Goal: Find specific page/section: Find specific page/section

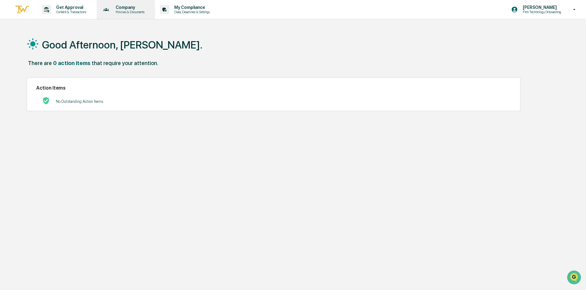
click at [130, 6] on p "Company" at bounding box center [129, 7] width 37 height 5
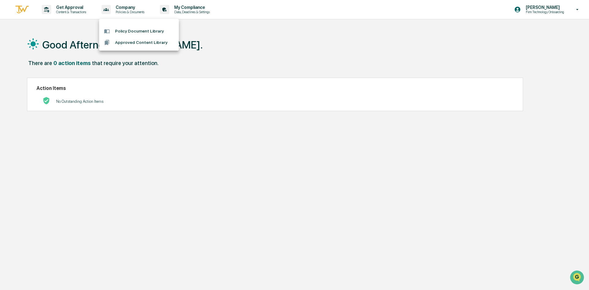
click at [197, 9] on div at bounding box center [294, 145] width 589 height 290
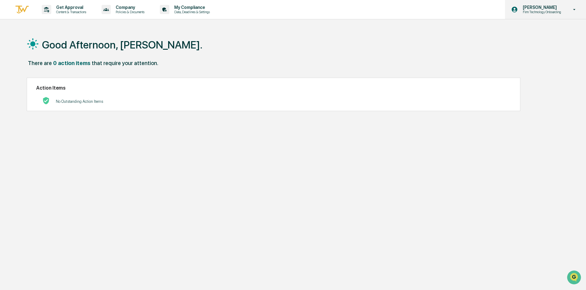
click at [577, 10] on icon at bounding box center [574, 10] width 11 height 6
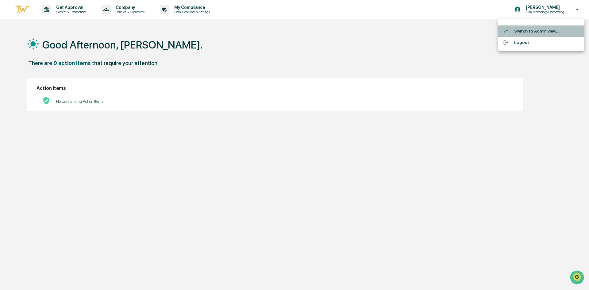
click at [541, 31] on li "Switch to Admin view..." at bounding box center [541, 30] width 86 height 11
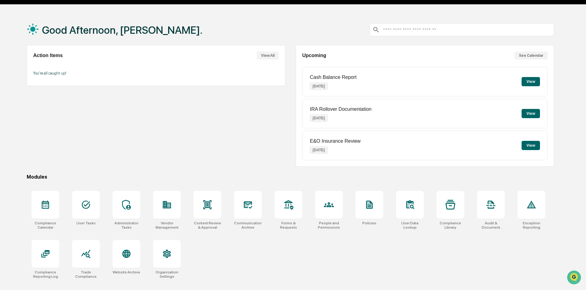
scroll to position [29, 0]
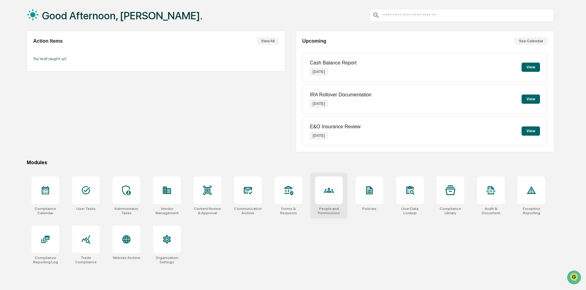
click at [330, 192] on icon at bounding box center [329, 190] width 10 height 5
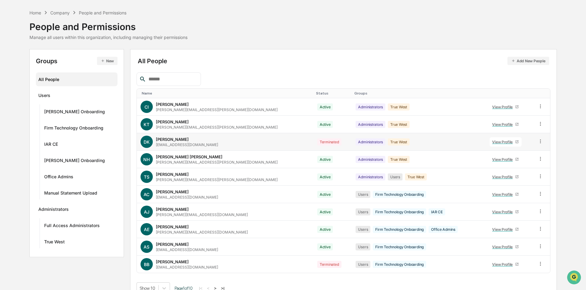
scroll to position [30, 0]
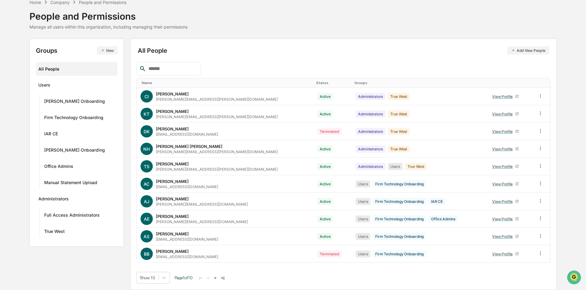
click at [218, 277] on button ">" at bounding box center [215, 277] width 6 height 5
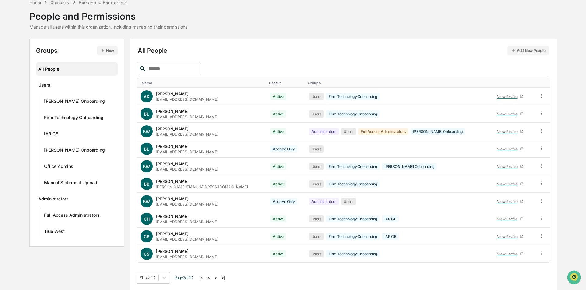
click at [218, 277] on button ">" at bounding box center [216, 277] width 6 height 5
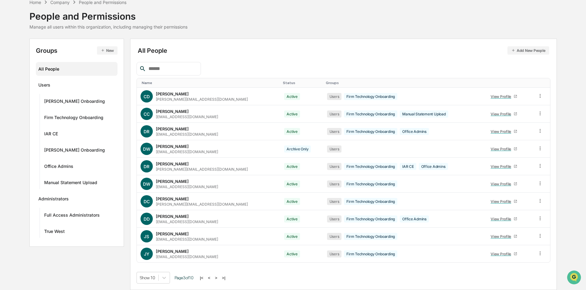
click at [218, 277] on button ">" at bounding box center [216, 277] width 6 height 5
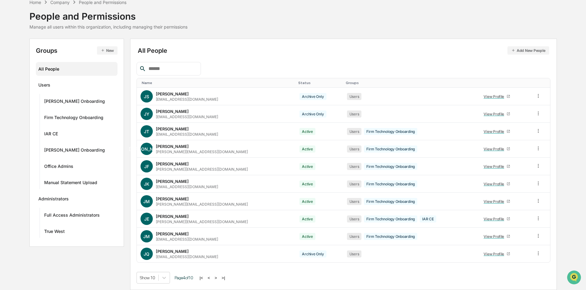
click at [218, 277] on button ">" at bounding box center [216, 277] width 6 height 5
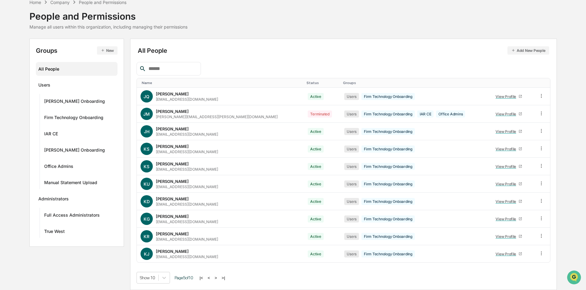
click at [218, 277] on button ">" at bounding box center [216, 277] width 6 height 5
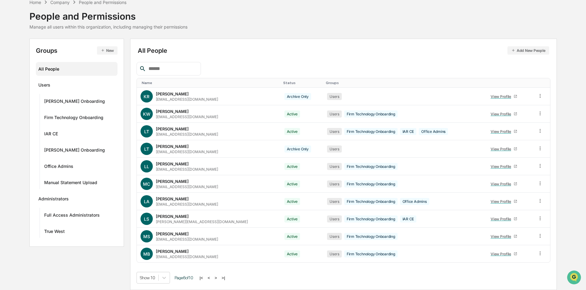
click at [218, 277] on button ">" at bounding box center [216, 277] width 6 height 5
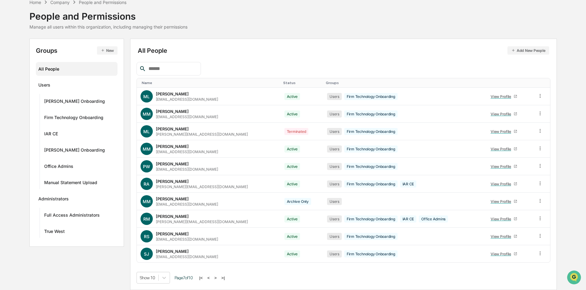
click at [218, 277] on button ">" at bounding box center [216, 277] width 6 height 5
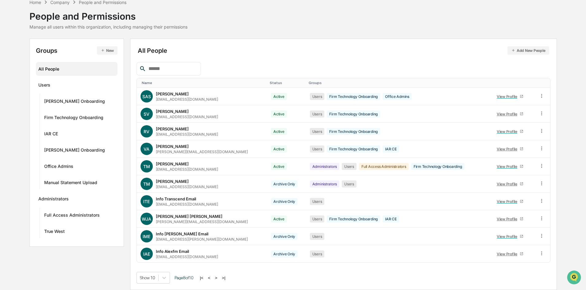
click at [218, 277] on button ">" at bounding box center [216, 277] width 6 height 5
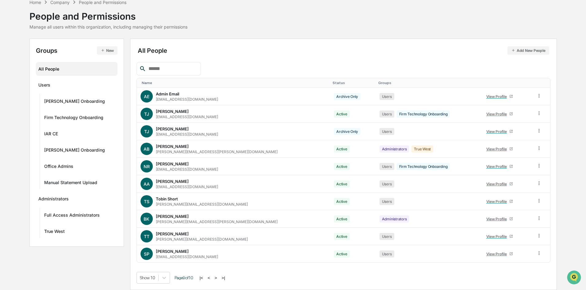
click at [218, 277] on button ">" at bounding box center [216, 277] width 6 height 5
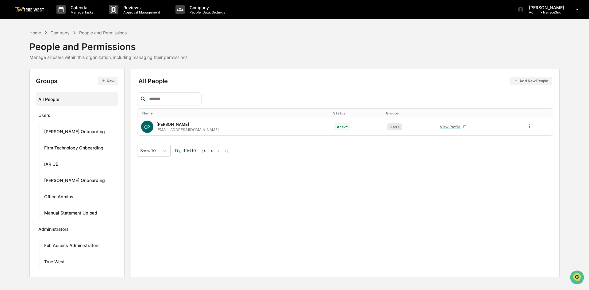
click at [213, 149] on button "<" at bounding box center [212, 150] width 6 height 5
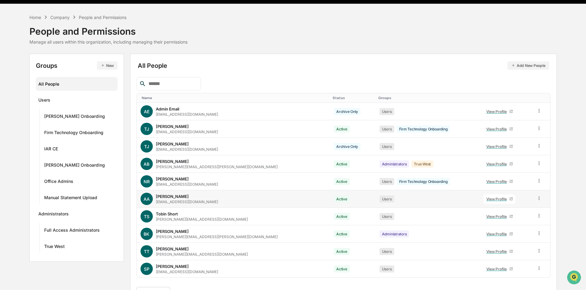
scroll to position [30, 0]
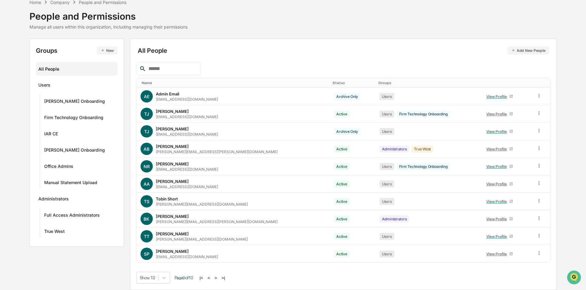
click at [210, 277] on button "<" at bounding box center [209, 277] width 6 height 5
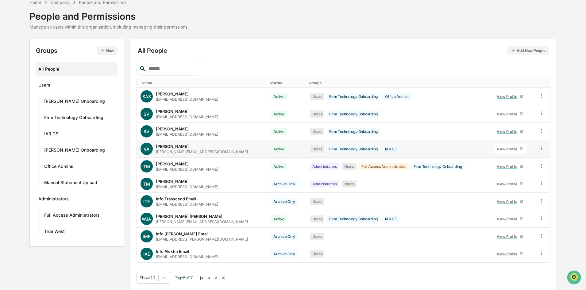
click at [502, 148] on div "View Profile" at bounding box center [508, 149] width 23 height 5
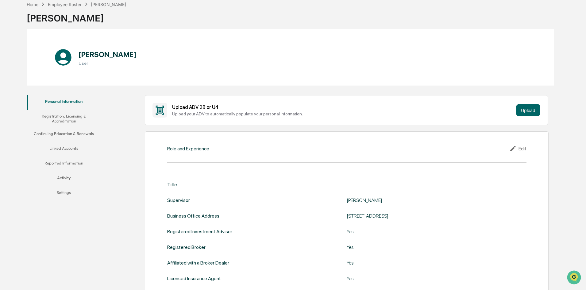
scroll to position [30, 0]
click at [63, 148] on button "Linked Accounts" at bounding box center [64, 150] width 74 height 15
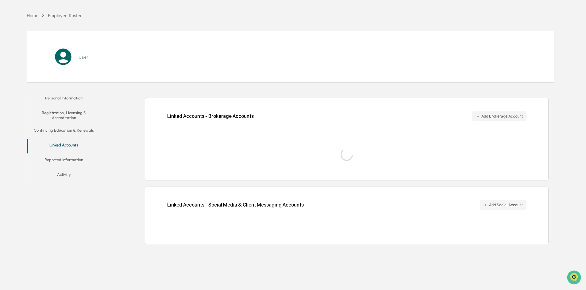
scroll to position [29, 0]
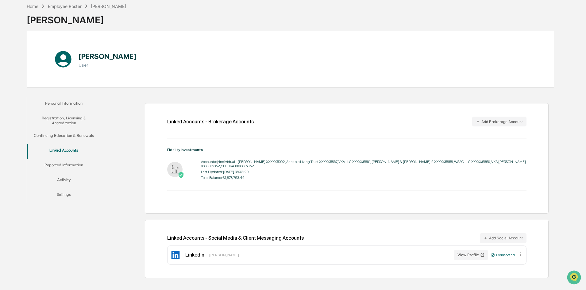
scroll to position [30, 0]
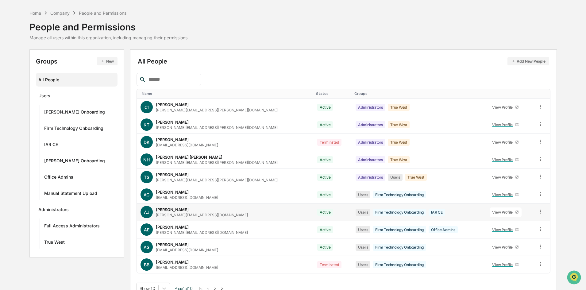
scroll to position [30, 0]
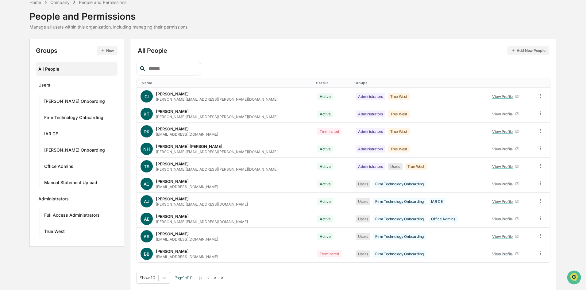
click at [218, 275] on button ">" at bounding box center [215, 277] width 6 height 5
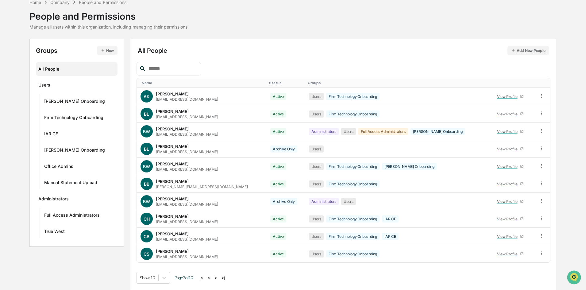
click at [219, 278] on button ">" at bounding box center [216, 277] width 6 height 5
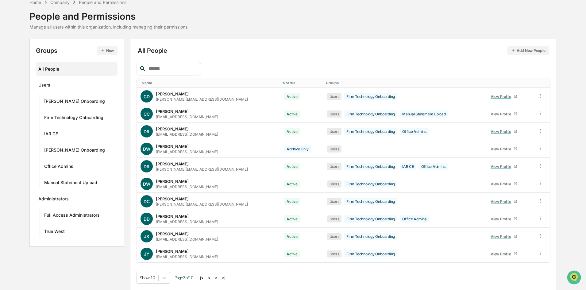
click at [219, 278] on button ">" at bounding box center [216, 277] width 6 height 5
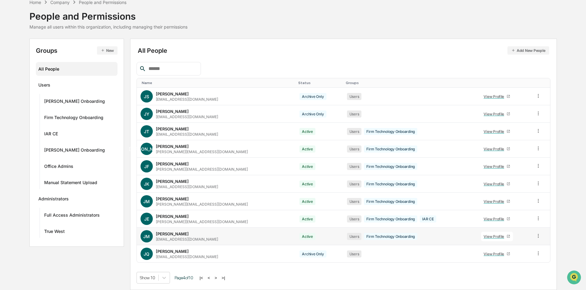
click at [484, 237] on div "View Profile" at bounding box center [495, 236] width 23 height 5
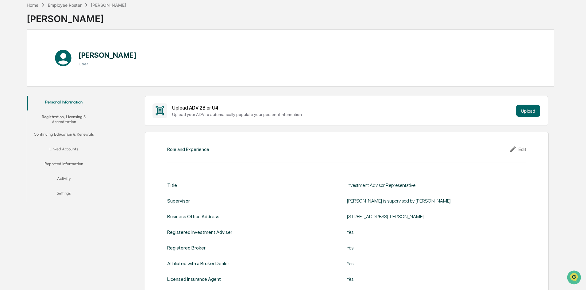
click at [64, 147] on button "Linked Accounts" at bounding box center [64, 150] width 74 height 15
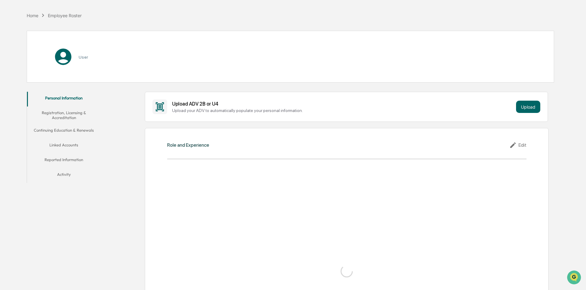
scroll to position [30, 0]
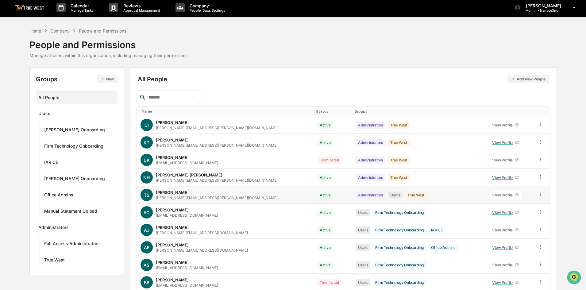
scroll to position [30, 0]
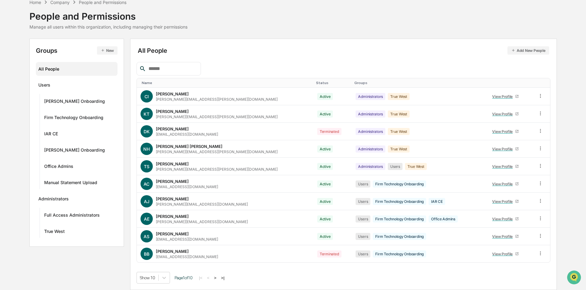
click at [218, 277] on button ">" at bounding box center [215, 277] width 6 height 5
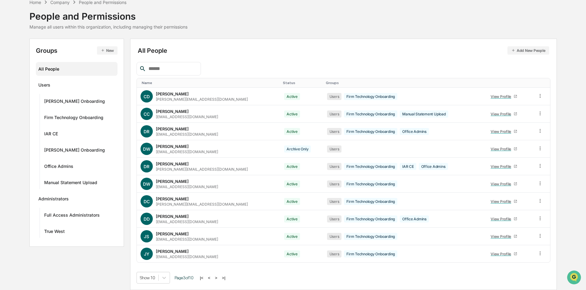
click at [218, 277] on button ">" at bounding box center [216, 277] width 6 height 5
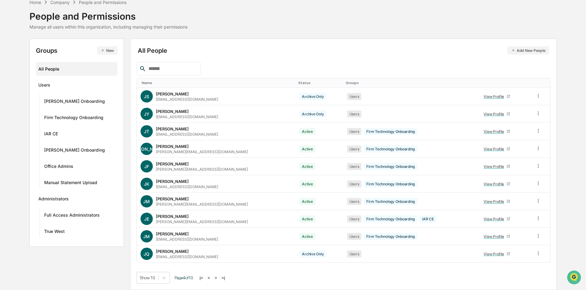
click at [218, 278] on button ">" at bounding box center [216, 277] width 6 height 5
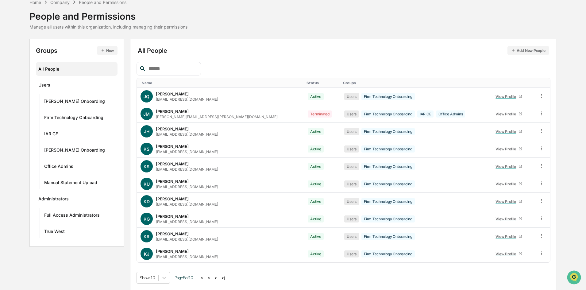
click at [219, 277] on button ">" at bounding box center [216, 277] width 6 height 5
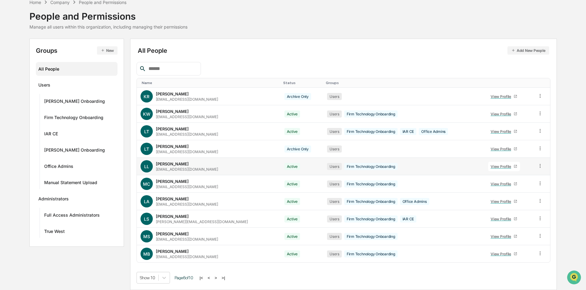
click at [497, 164] on div "View Profile" at bounding box center [502, 166] width 23 height 5
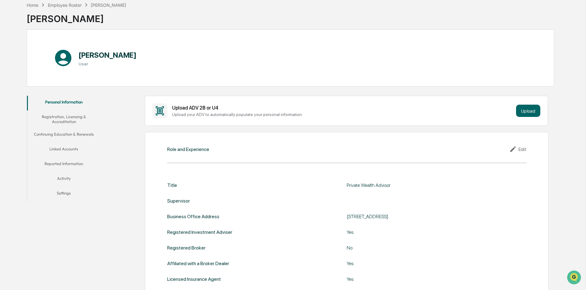
click at [69, 150] on button "Linked Accounts" at bounding box center [64, 150] width 74 height 15
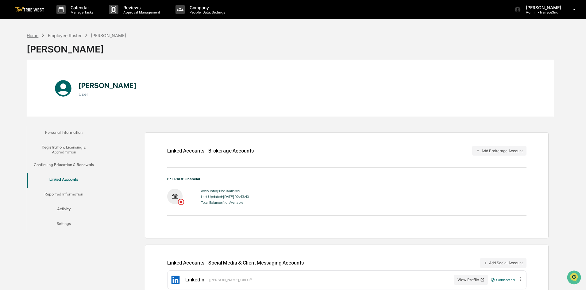
click at [27, 35] on div "Home" at bounding box center [33, 35] width 12 height 5
